Goal: Information Seeking & Learning: Learn about a topic

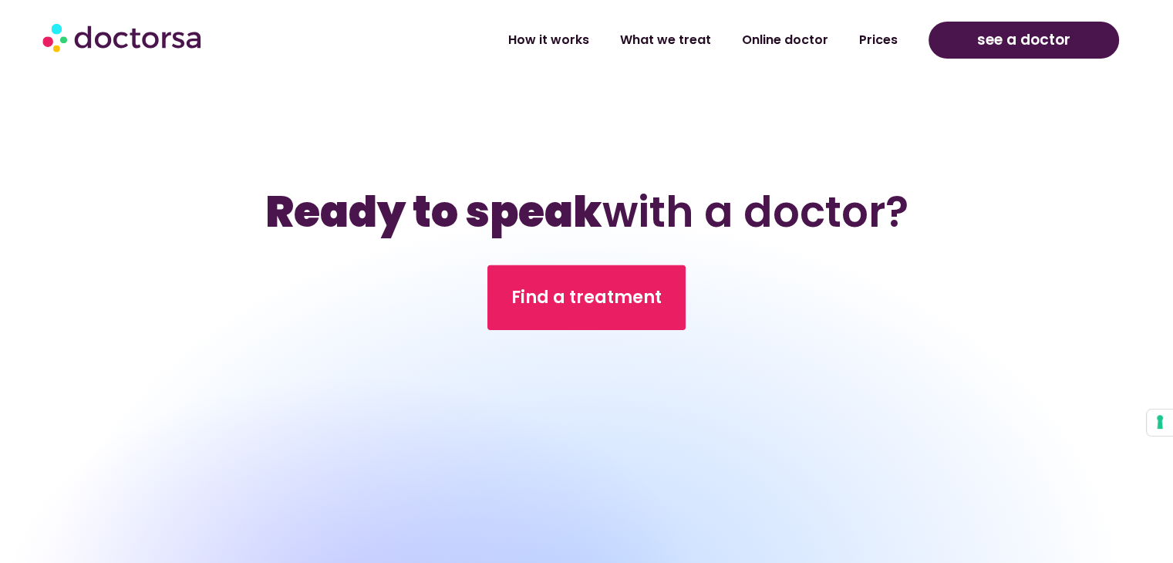
scroll to position [4860, 0]
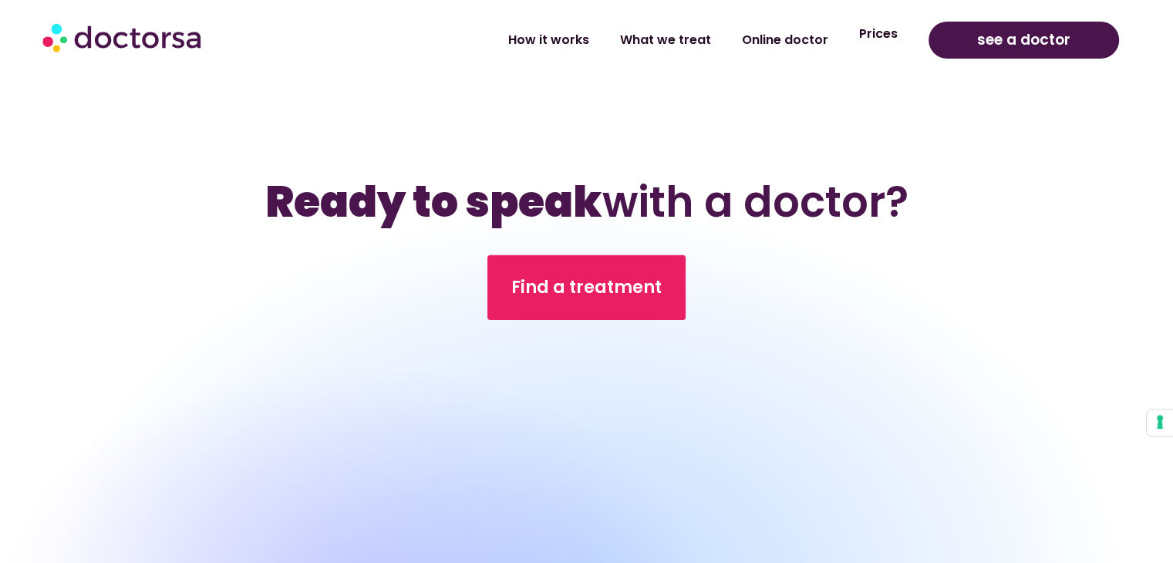
click at [891, 35] on link "Prices" at bounding box center [878, 33] width 69 height 35
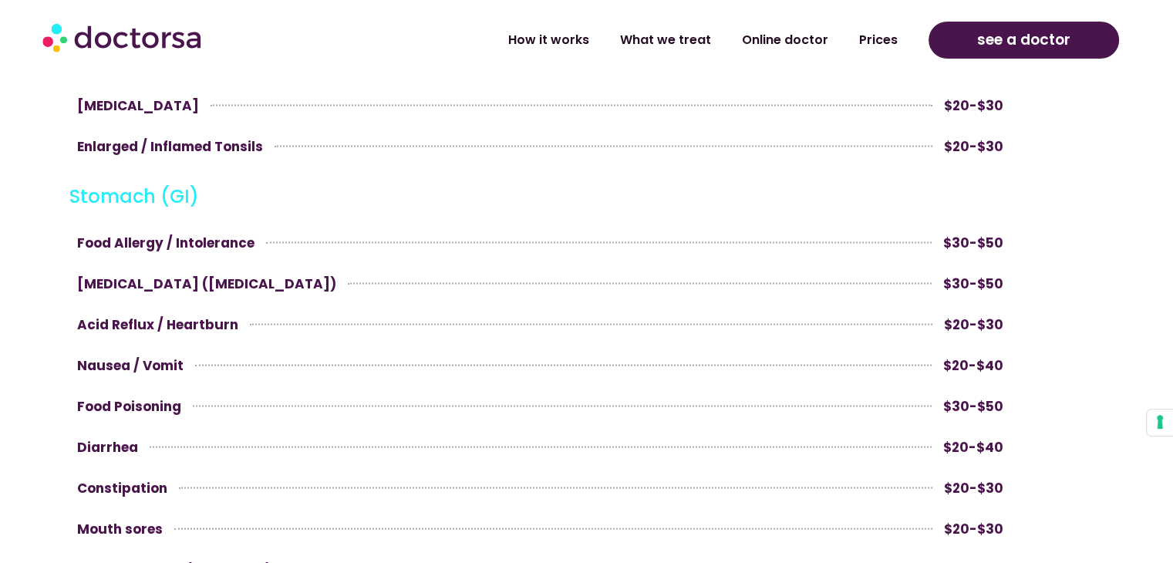
scroll to position [2314, 0]
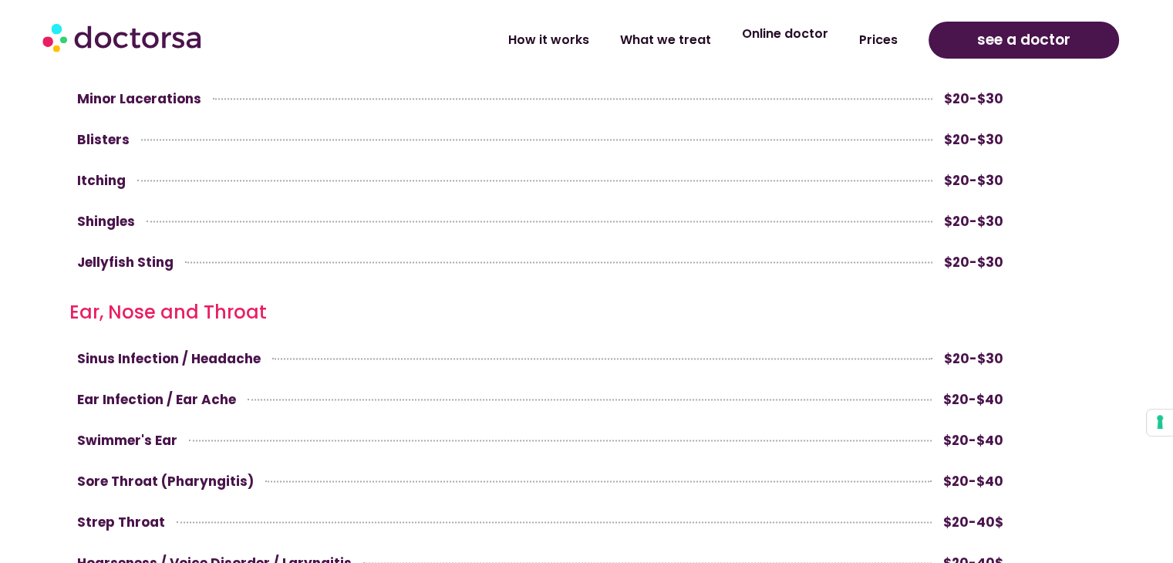
click at [810, 39] on link "Online doctor" at bounding box center [785, 33] width 117 height 35
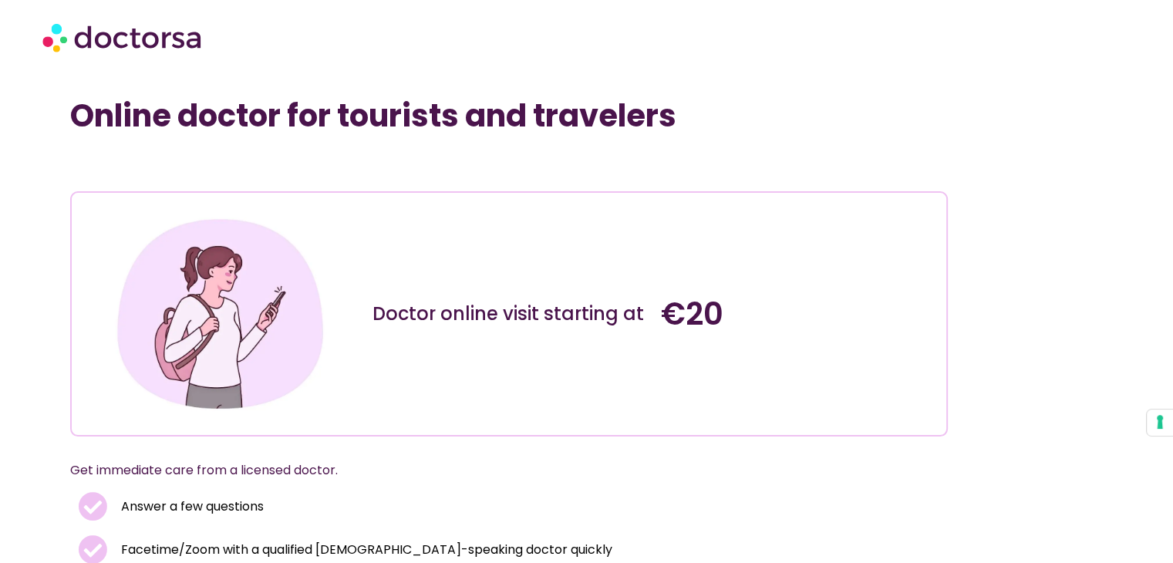
click at [74, 38] on img at bounding box center [123, 37] width 162 height 46
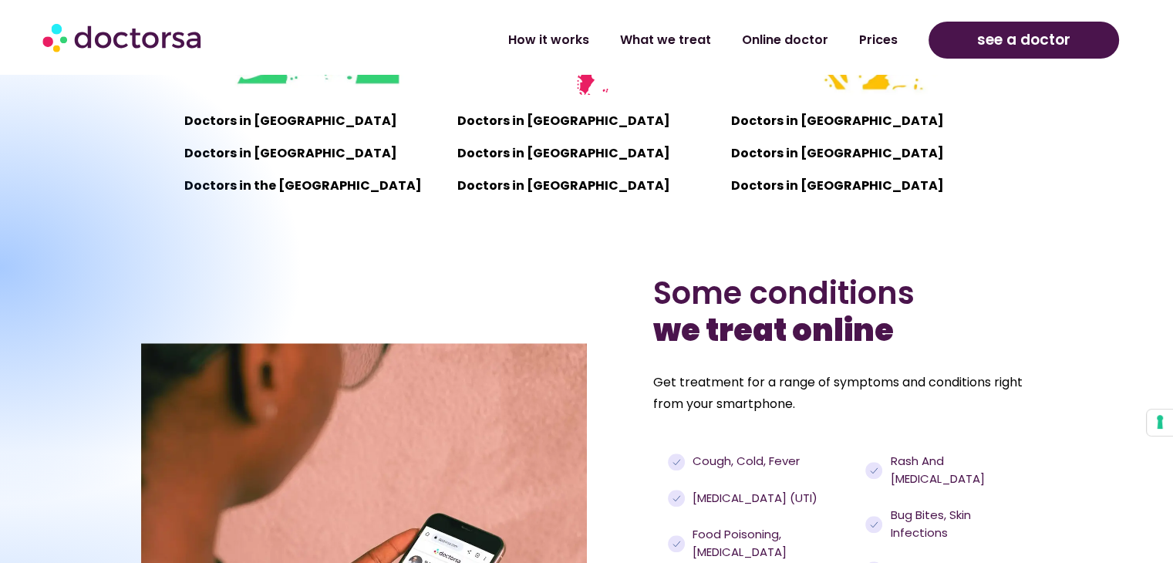
scroll to position [1466, 0]
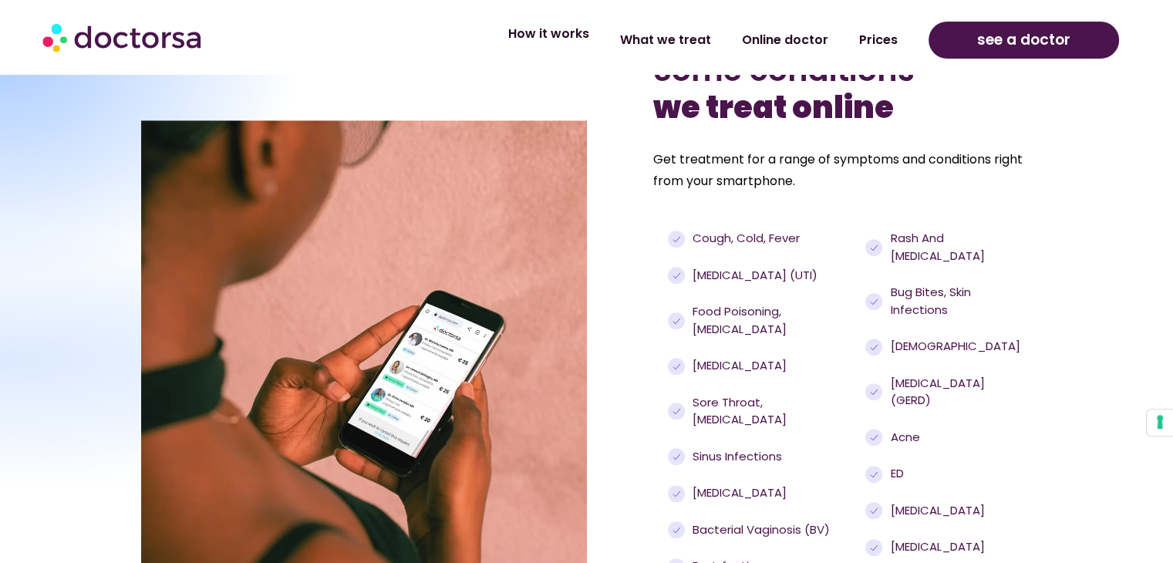
click at [585, 37] on link "How it works" at bounding box center [549, 33] width 112 height 35
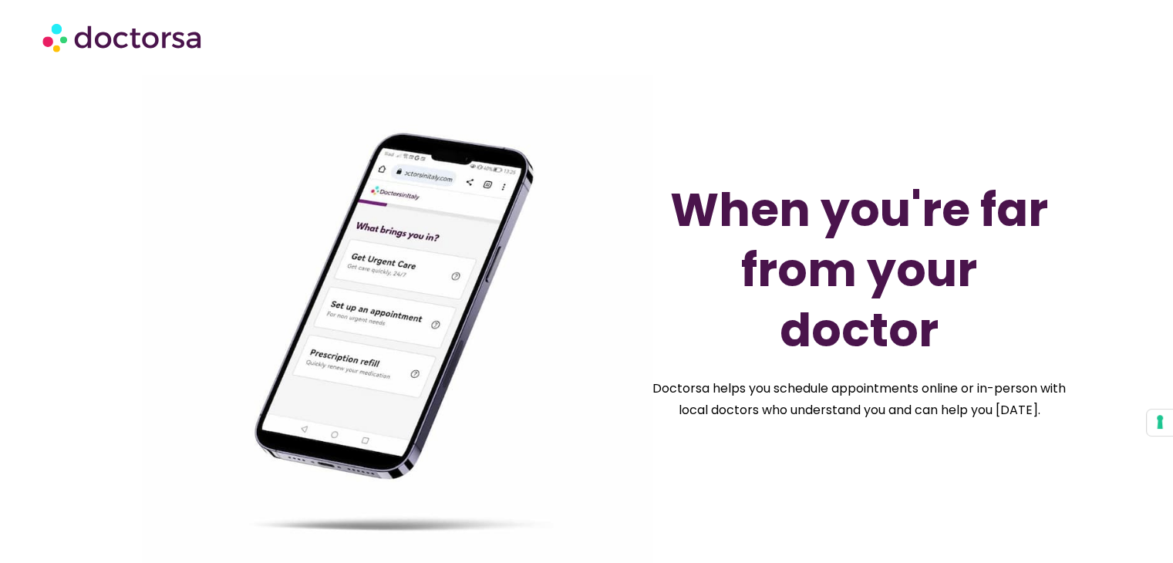
click at [157, 42] on img at bounding box center [123, 37] width 162 height 46
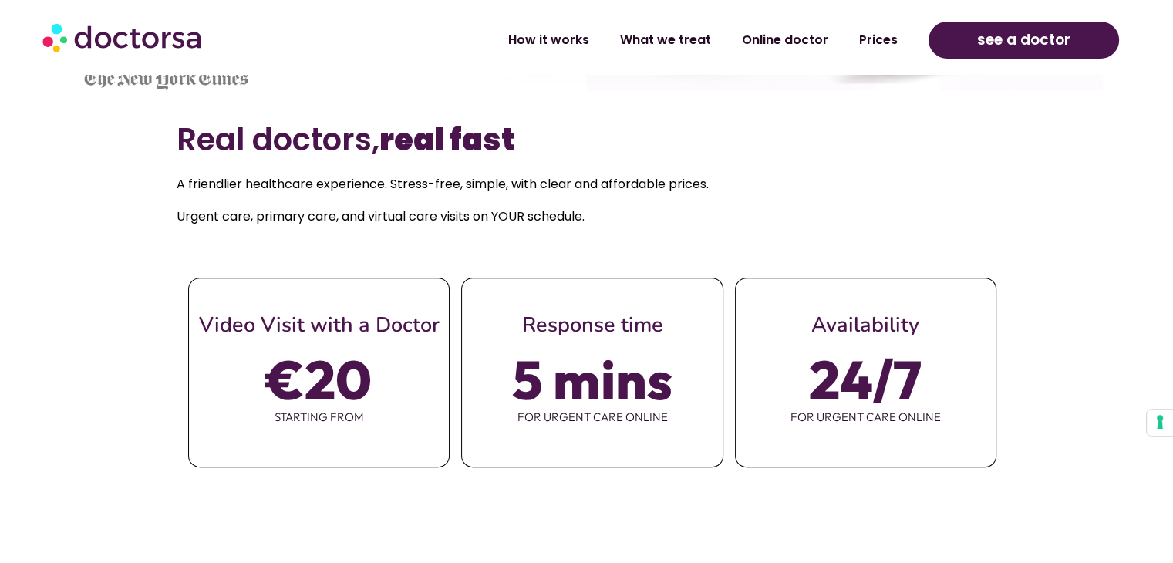
scroll to position [540, 0]
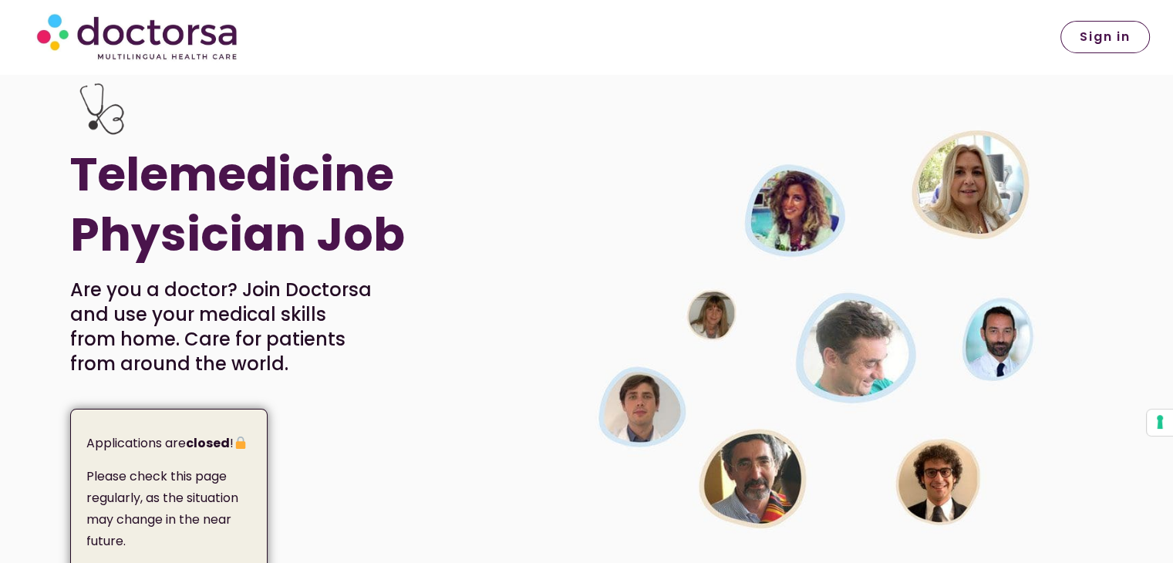
click at [1086, 41] on span "Sign in" at bounding box center [1105, 37] width 51 height 12
click at [1080, 43] on span "Sign in" at bounding box center [1105, 37] width 51 height 12
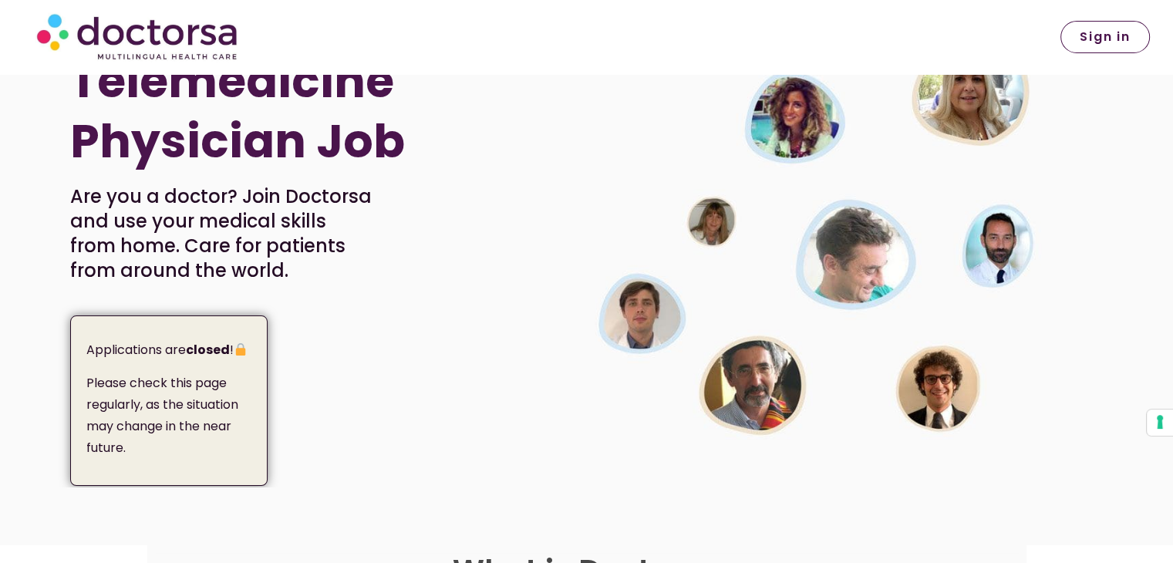
scroll to position [231, 0]
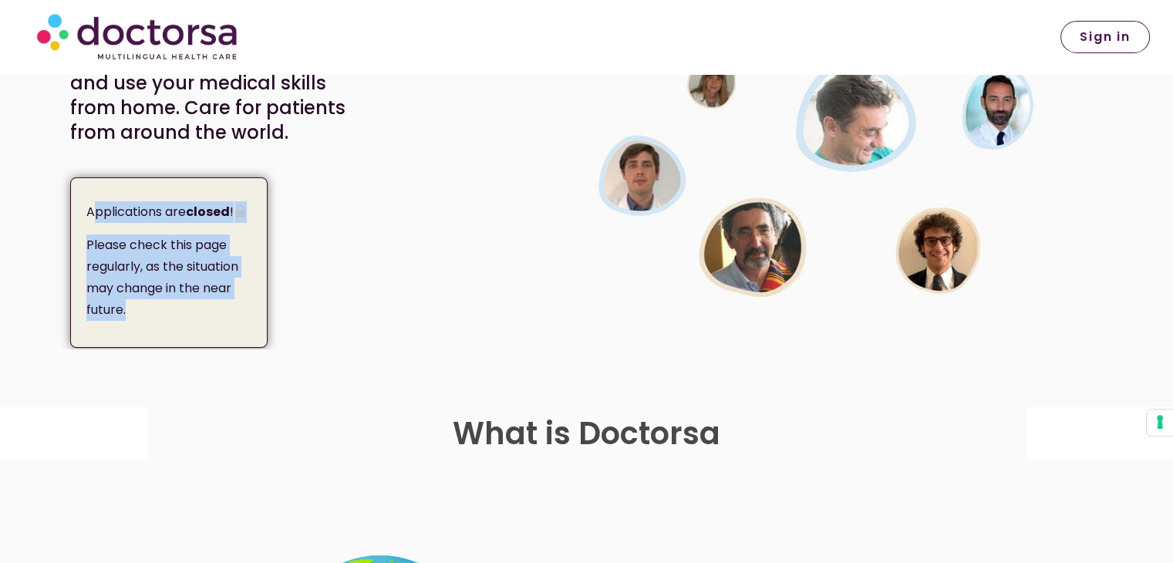
drag, startPoint x: 130, startPoint y: 314, endPoint x: 93, endPoint y: 208, distance: 112.7
click at [93, 208] on div "Applications are closed ! Please check this page regularly, as the situation ma…" at bounding box center [168, 262] width 197 height 170
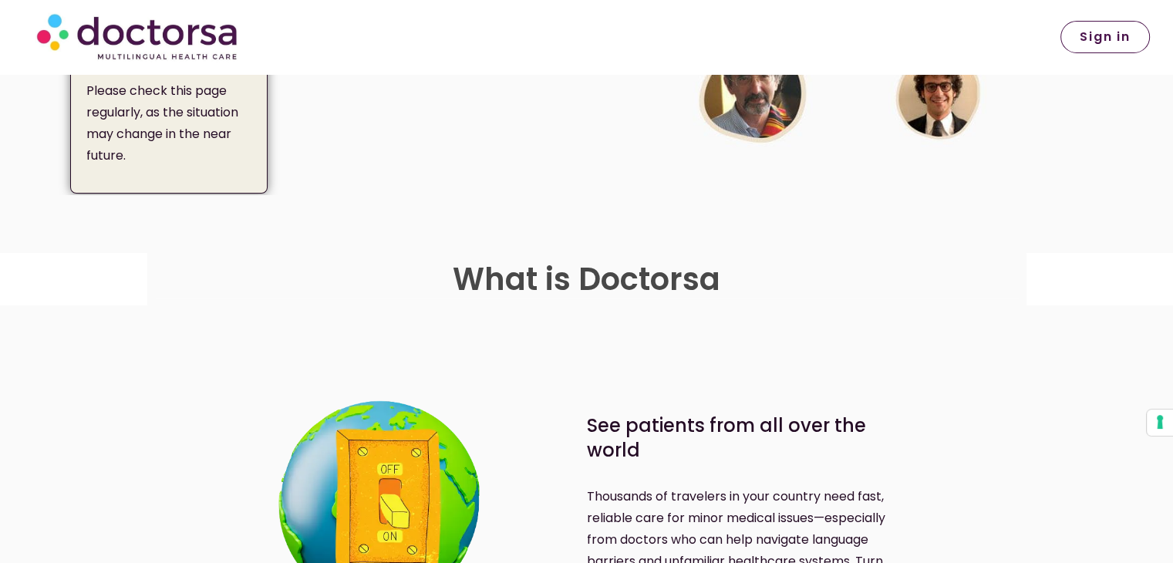
click at [288, 240] on section "Your Email Confirm email Choose a password By signing up, I agree to Doctorsa’s…" at bounding box center [586, 224] width 1173 height 58
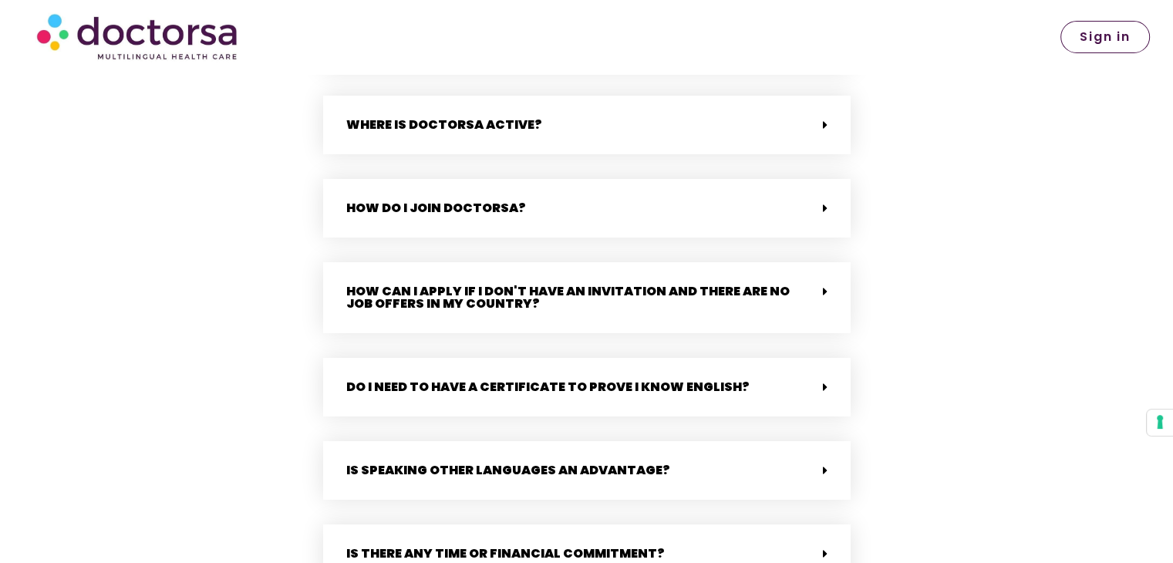
scroll to position [3317, 0]
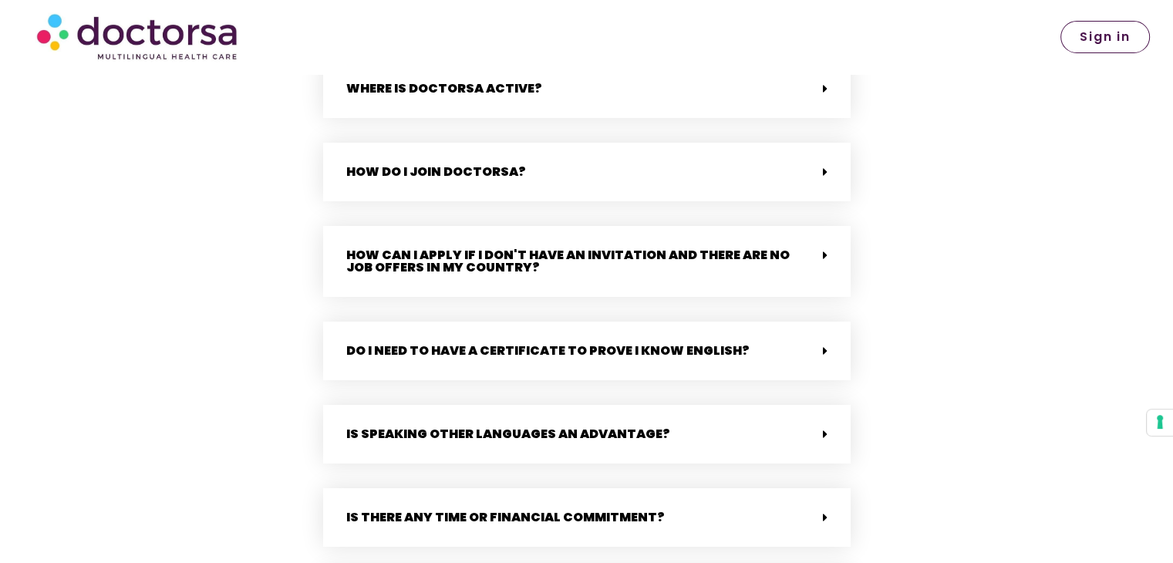
click at [413, 163] on link "How do I join Doctorsa?" at bounding box center [436, 172] width 180 height 18
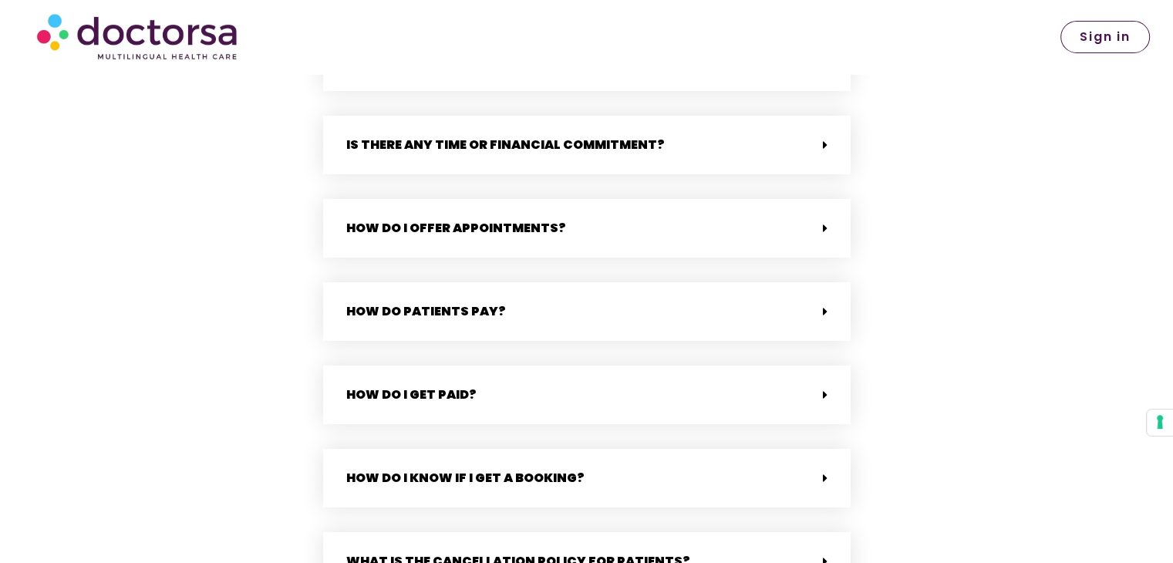
scroll to position [3625, 0]
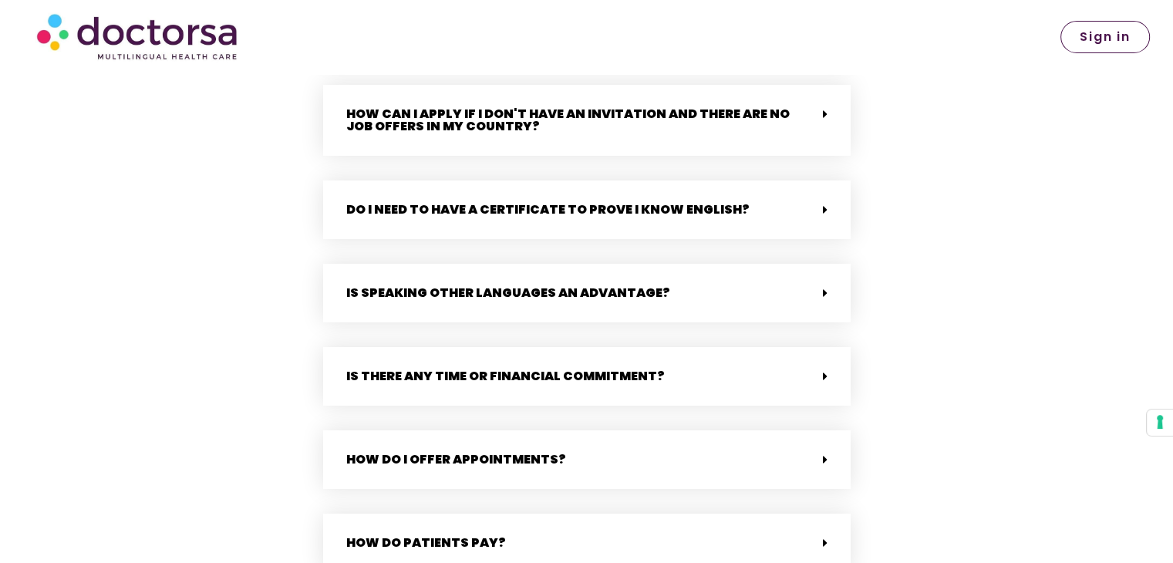
click at [508, 220] on div "Do I need to have a certificate to prove I know English?" at bounding box center [587, 210] width 528 height 59
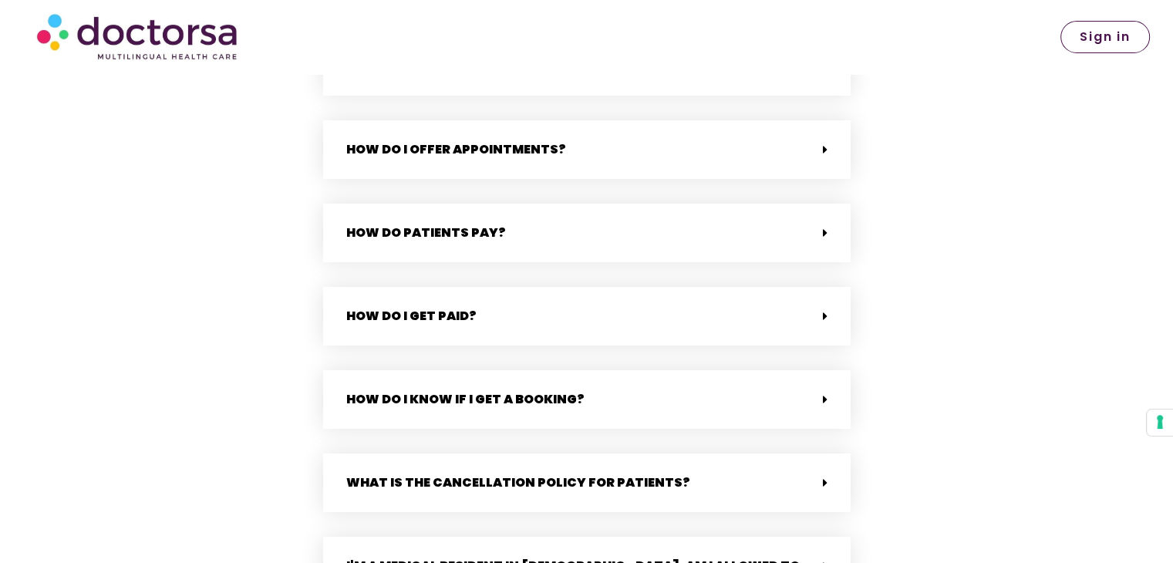
scroll to position [4165, 0]
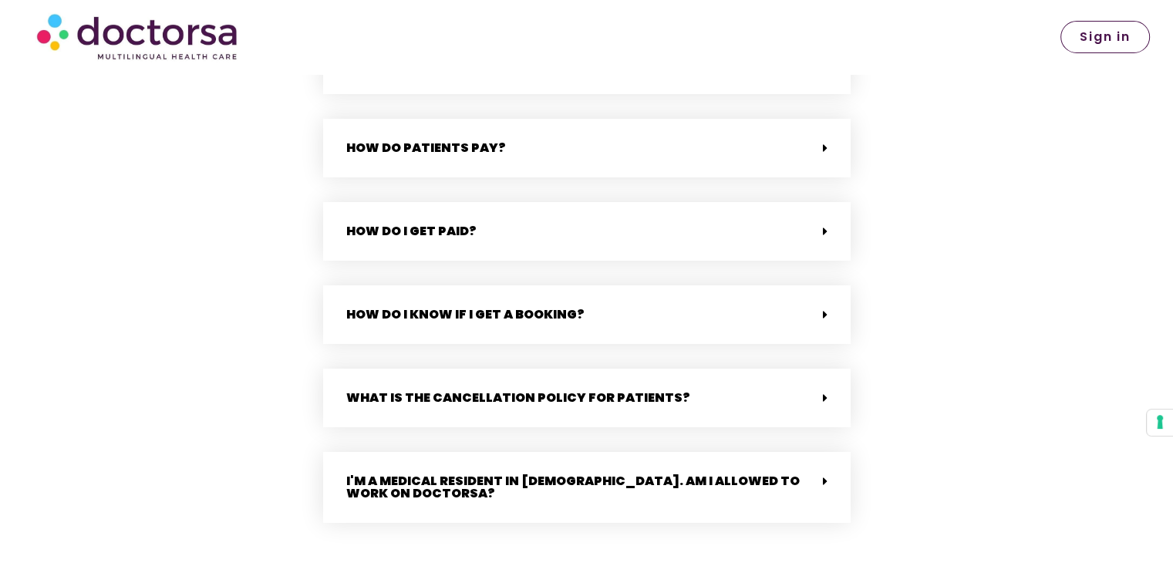
click at [357, 140] on link "How do patients pay?" at bounding box center [426, 148] width 160 height 18
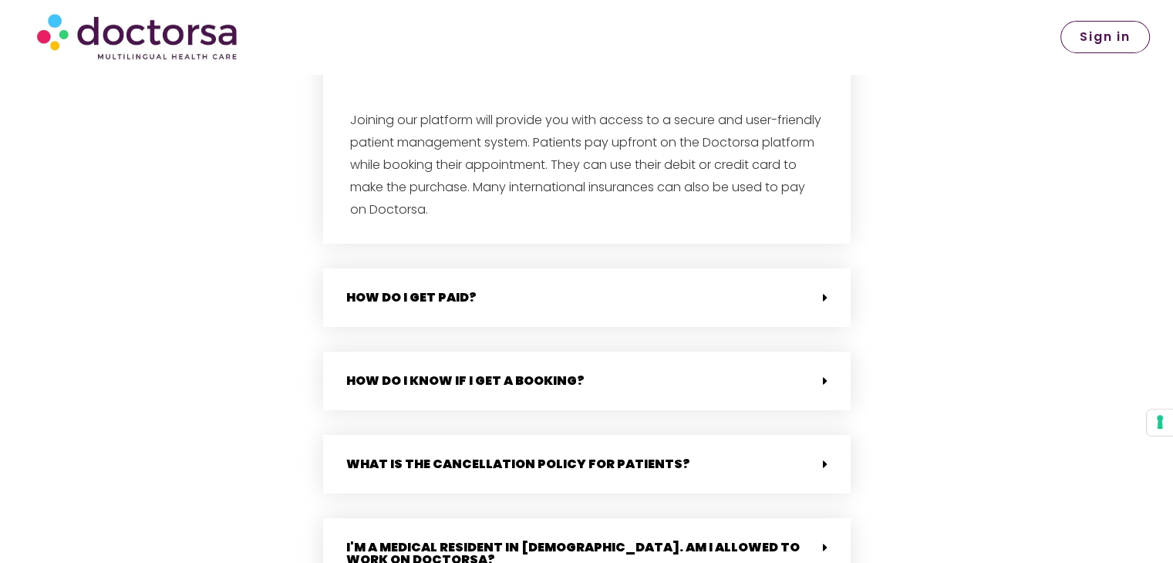
scroll to position [4449, 0]
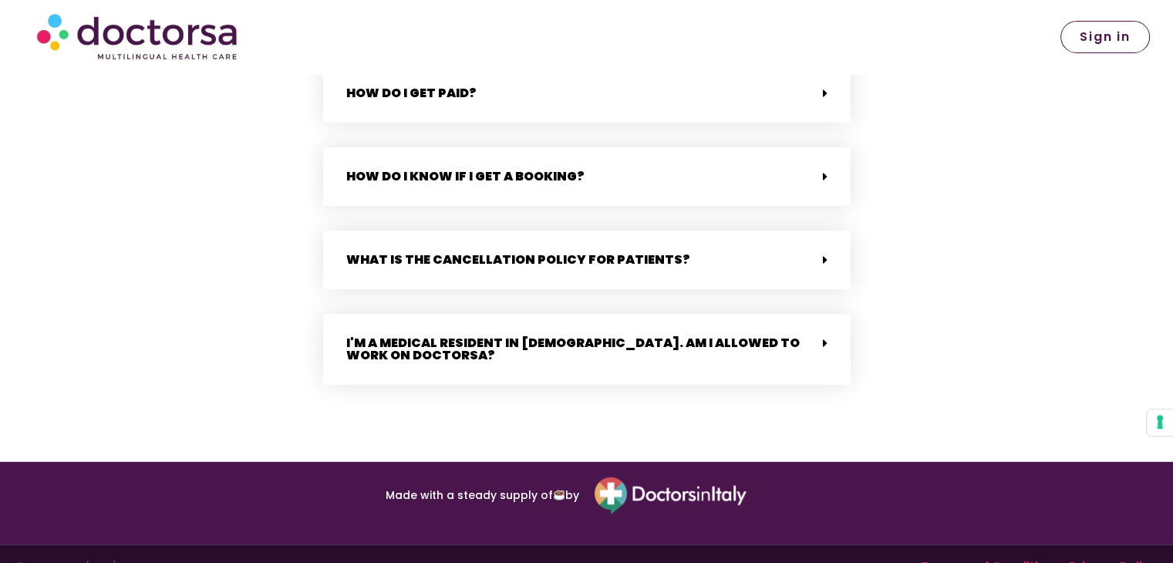
click at [466, 342] on div "I'm a medical resident in [DEMOGRAPHIC_DATA]. Am I allowed to work on Doctorsa?" at bounding box center [587, 349] width 528 height 71
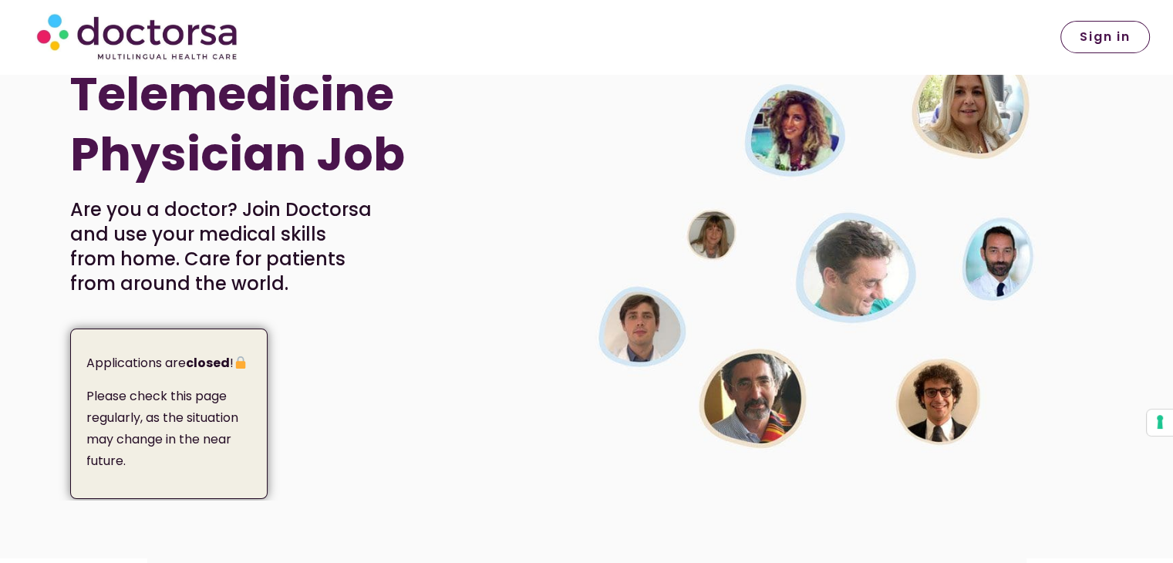
scroll to position [31, 0]
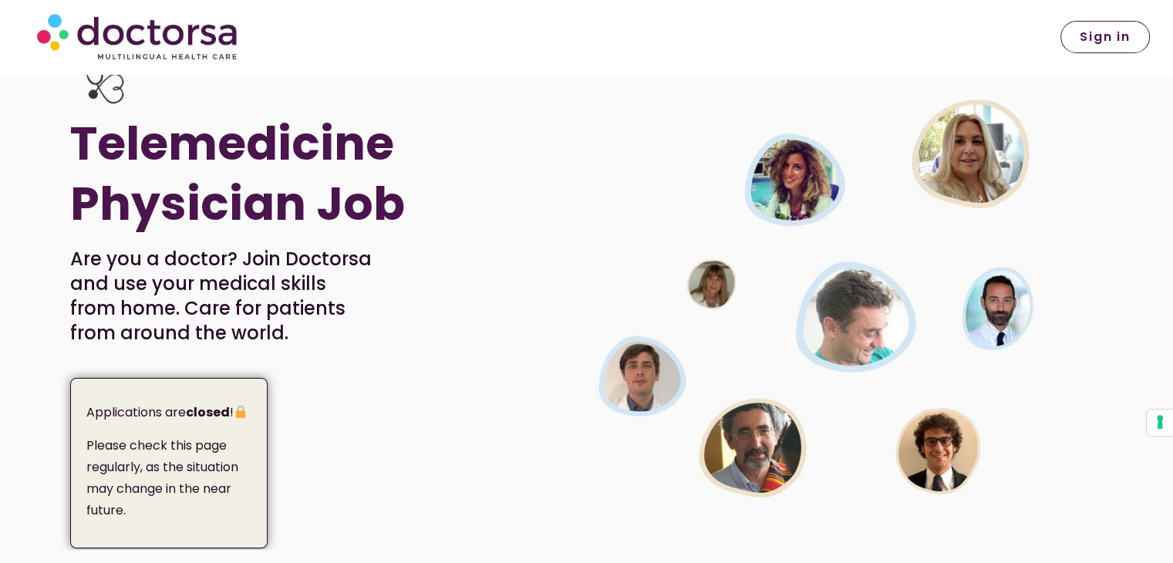
click at [204, 417] on strong "closed" at bounding box center [208, 412] width 44 height 18
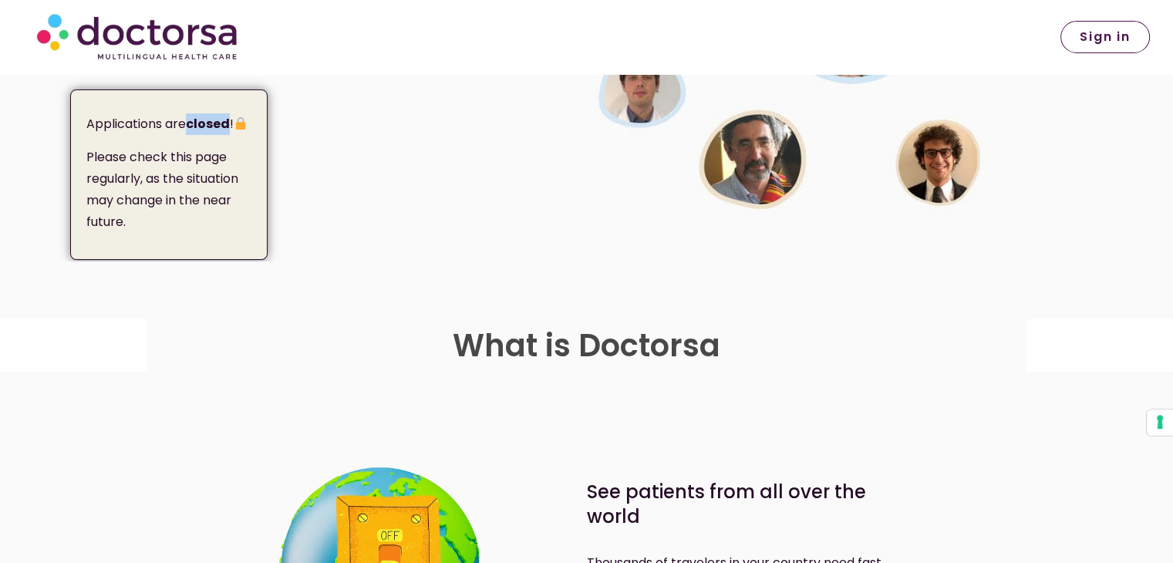
scroll to position [108, 0]
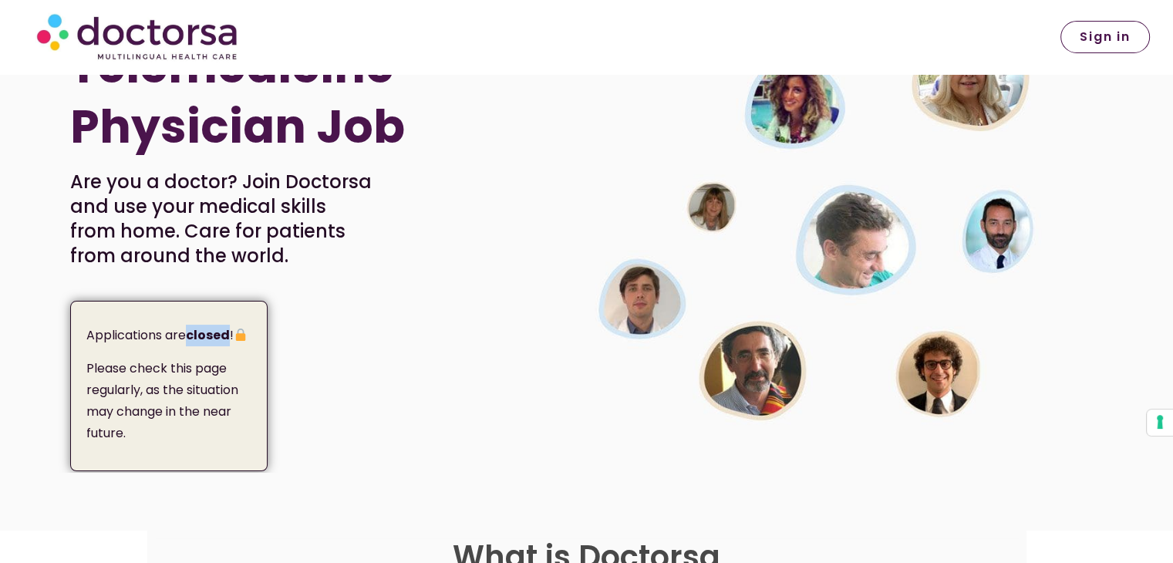
click at [224, 336] on strong "closed" at bounding box center [208, 335] width 44 height 18
click at [247, 332] on img at bounding box center [240, 335] width 12 height 12
click at [244, 334] on img at bounding box center [240, 335] width 12 height 12
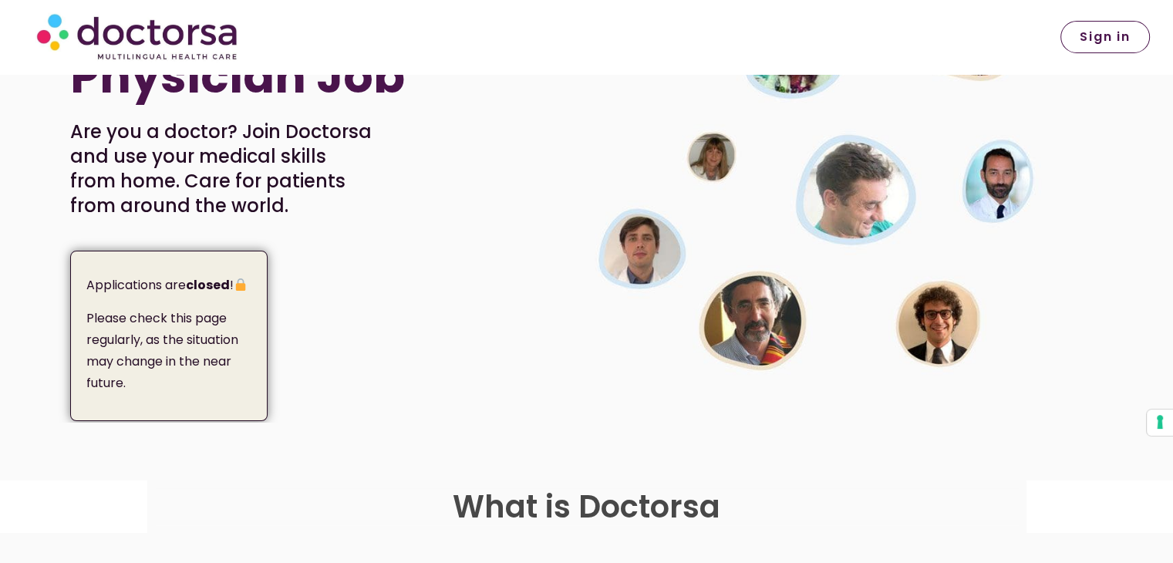
scroll to position [185, 0]
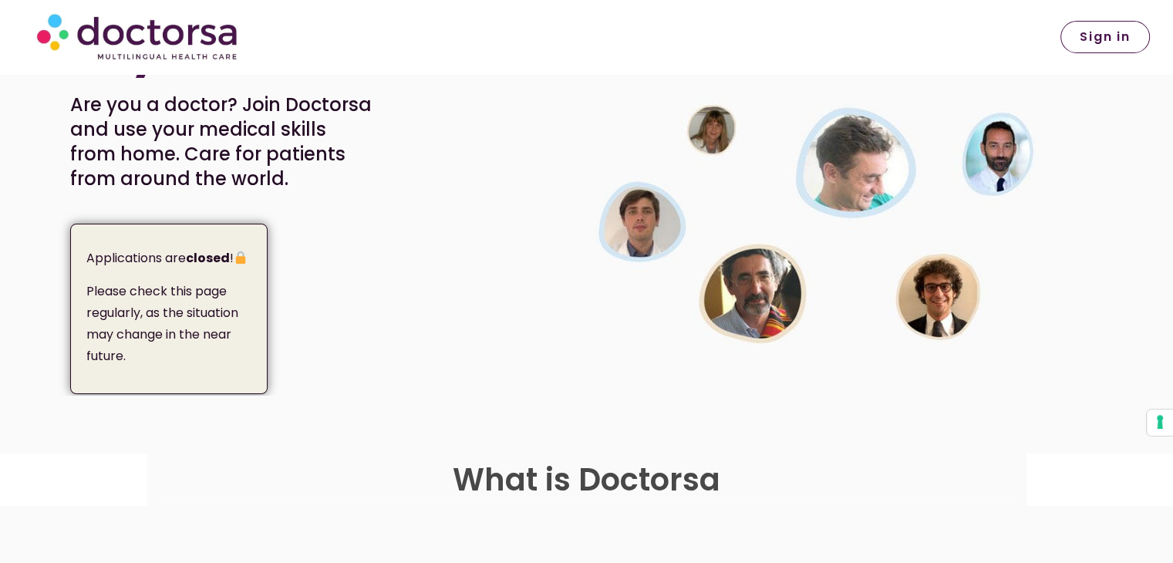
click at [1075, 37] on link "Sign in" at bounding box center [1105, 37] width 89 height 32
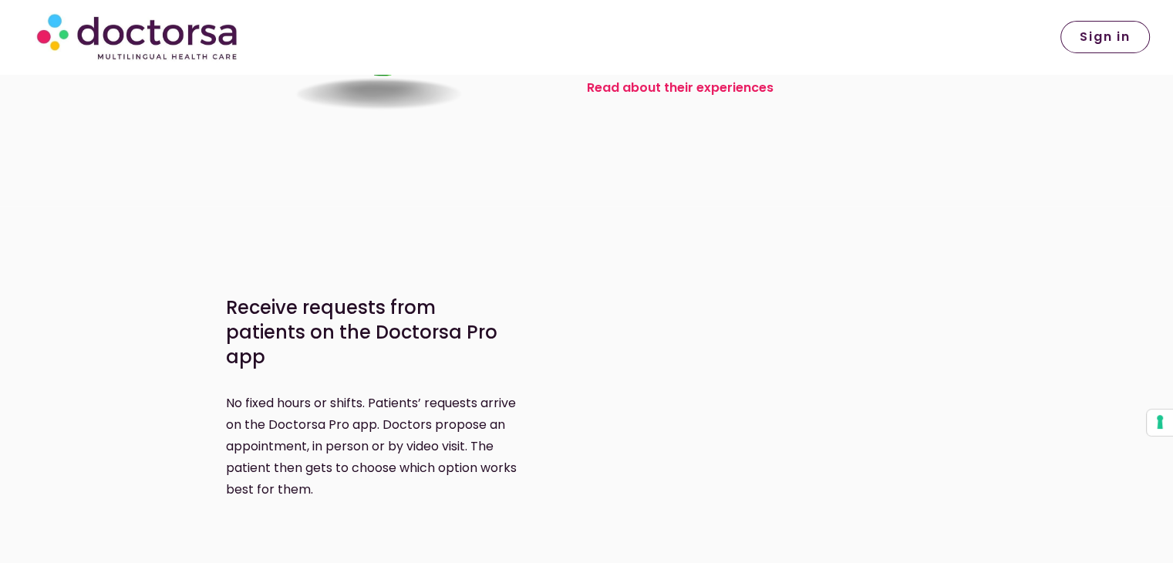
scroll to position [771, 0]
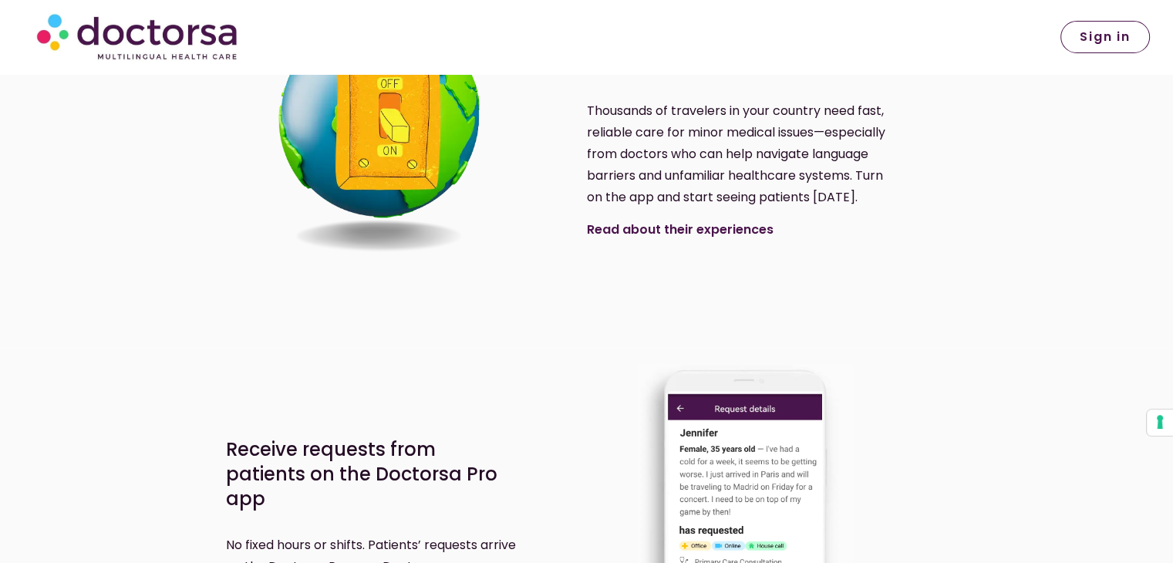
click at [710, 231] on link "Read about their experiences" at bounding box center [680, 230] width 187 height 18
